Goal: Navigation & Orientation: Find specific page/section

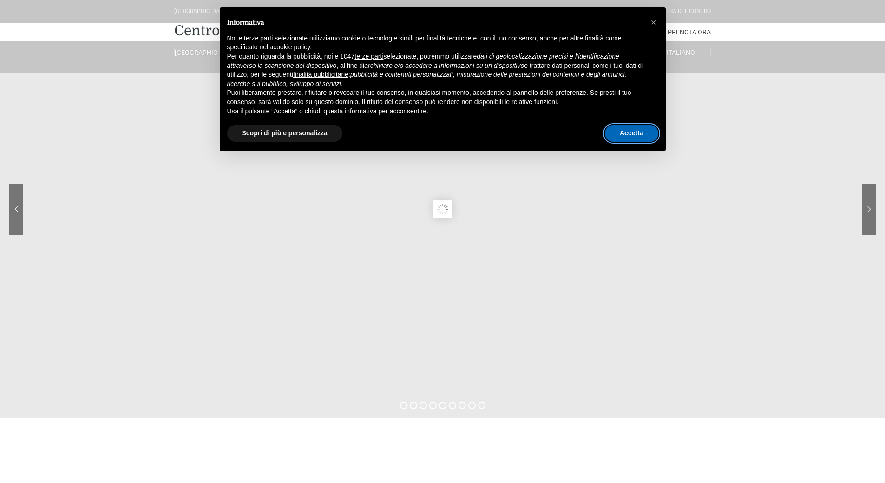
click at [620, 132] on button "Accetta" at bounding box center [631, 133] width 53 height 17
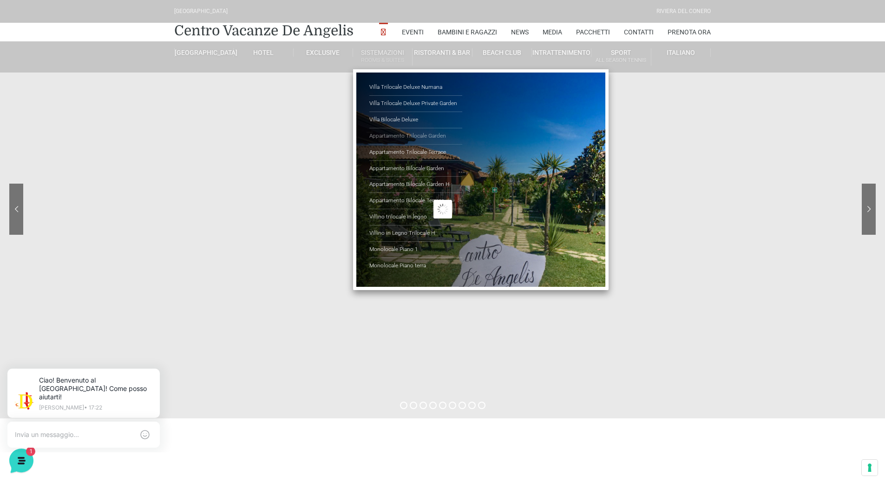
click at [415, 134] on link "Appartamento Trilocale Garden" at bounding box center [415, 136] width 93 height 16
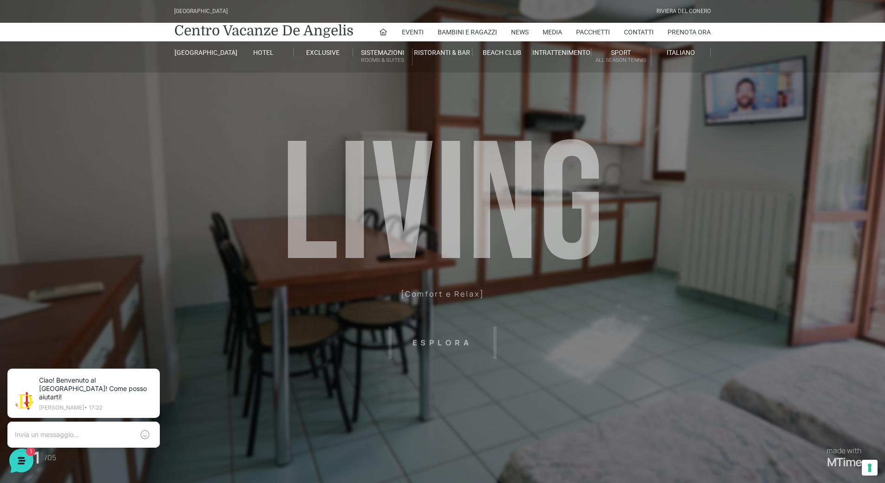
click at [508, 232] on header "[GEOGRAPHIC_DATA] [GEOGRAPHIC_DATA] Centro Vacanze [GEOGRAPHIC_DATA] Eventi Mis…" at bounding box center [442, 209] width 885 height 418
